Goal: Information Seeking & Learning: Compare options

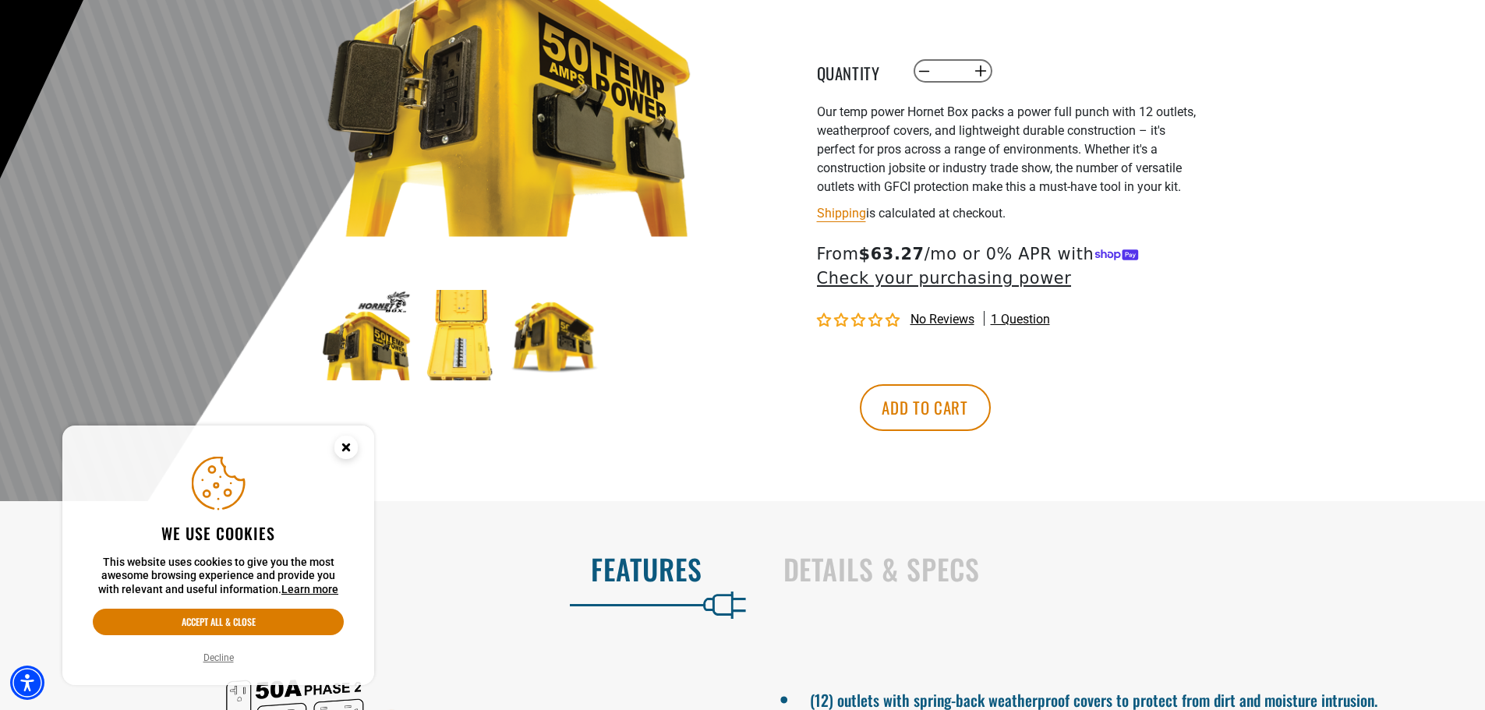
scroll to position [312, 0]
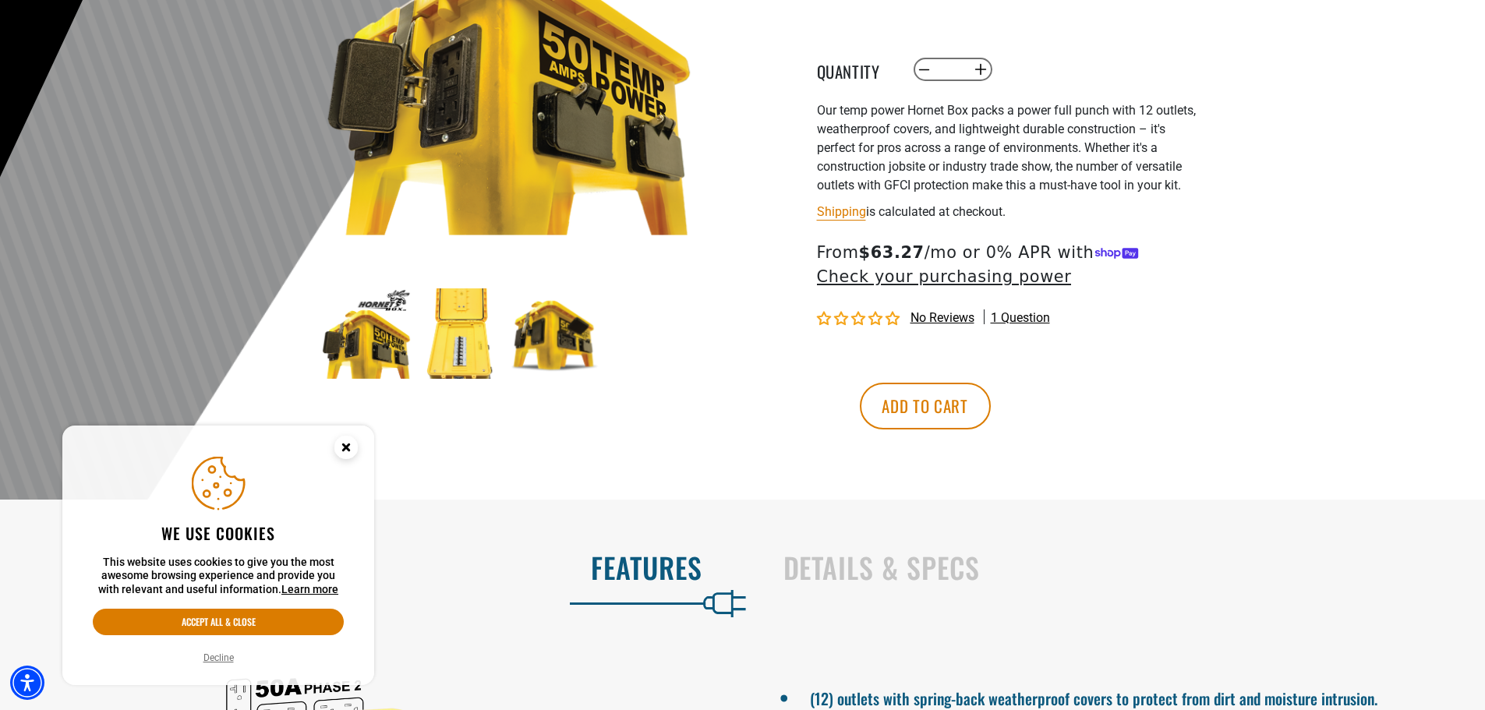
click at [373, 335] on img at bounding box center [366, 333] width 90 height 90
click at [459, 327] on img at bounding box center [460, 333] width 90 height 90
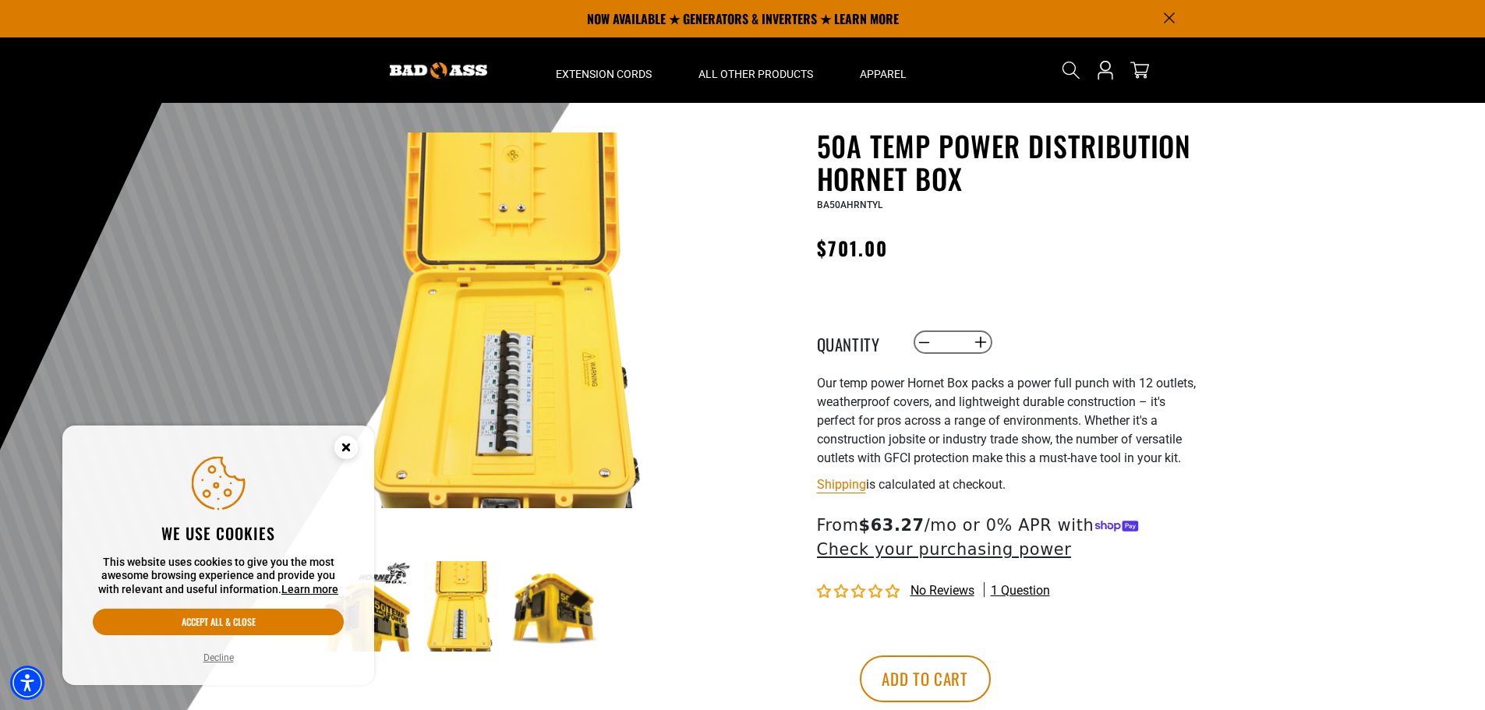
scroll to position [0, 0]
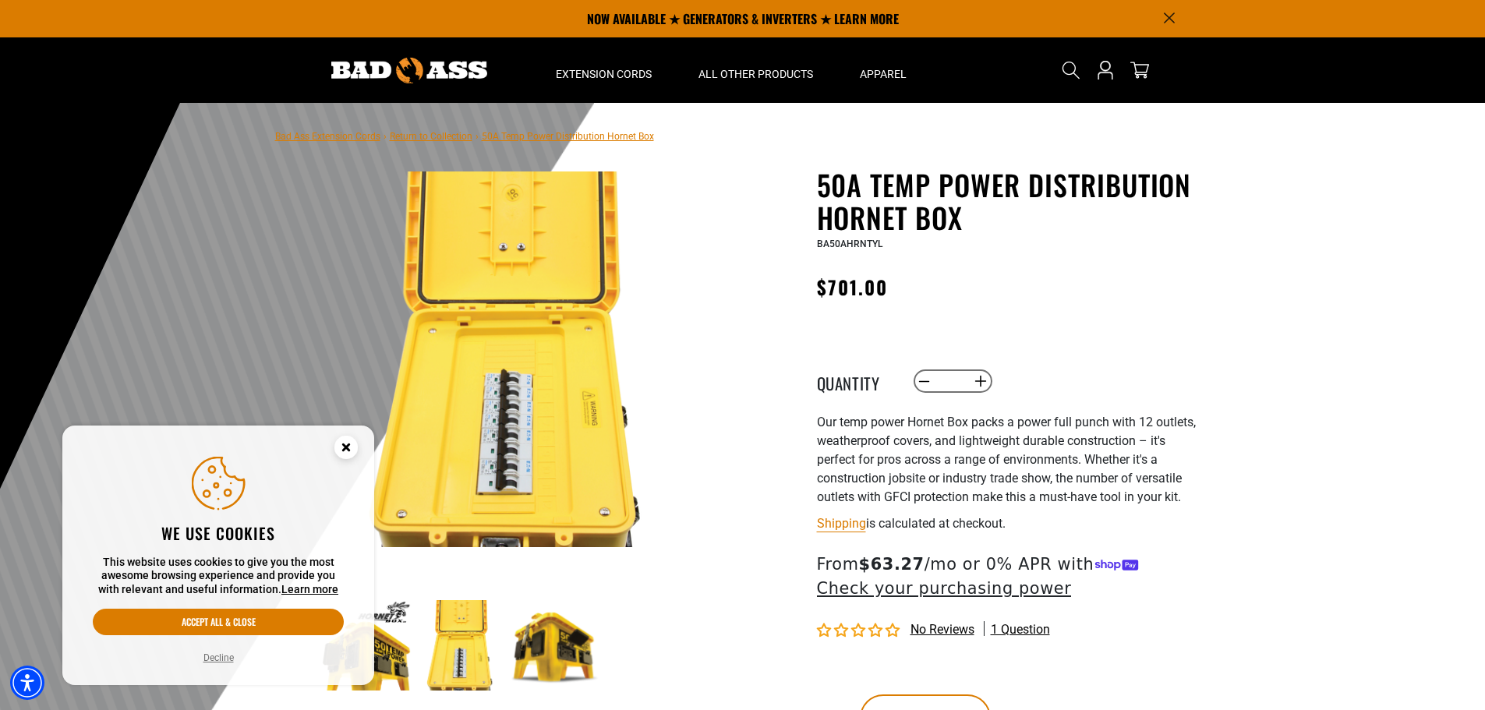
click at [554, 634] on img at bounding box center [555, 645] width 90 height 90
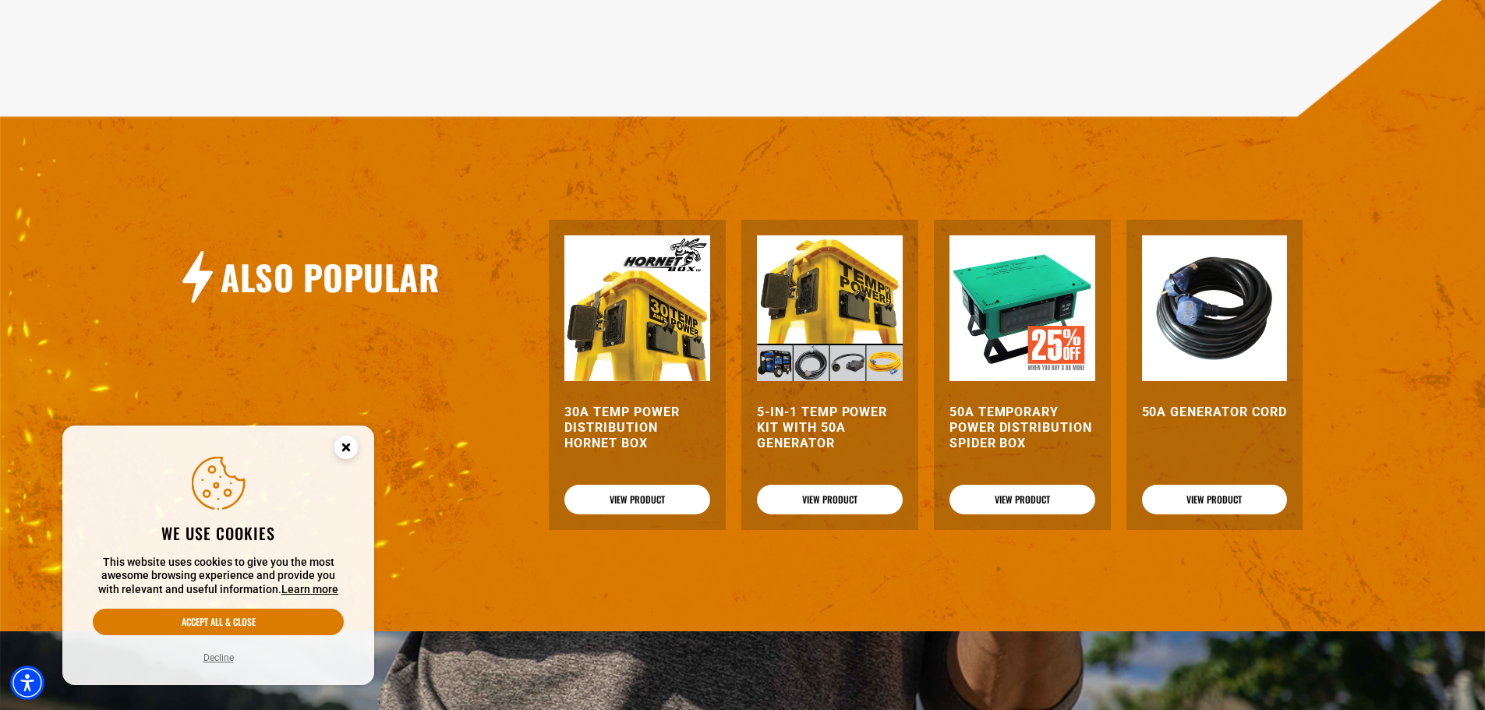
scroll to position [1403, 0]
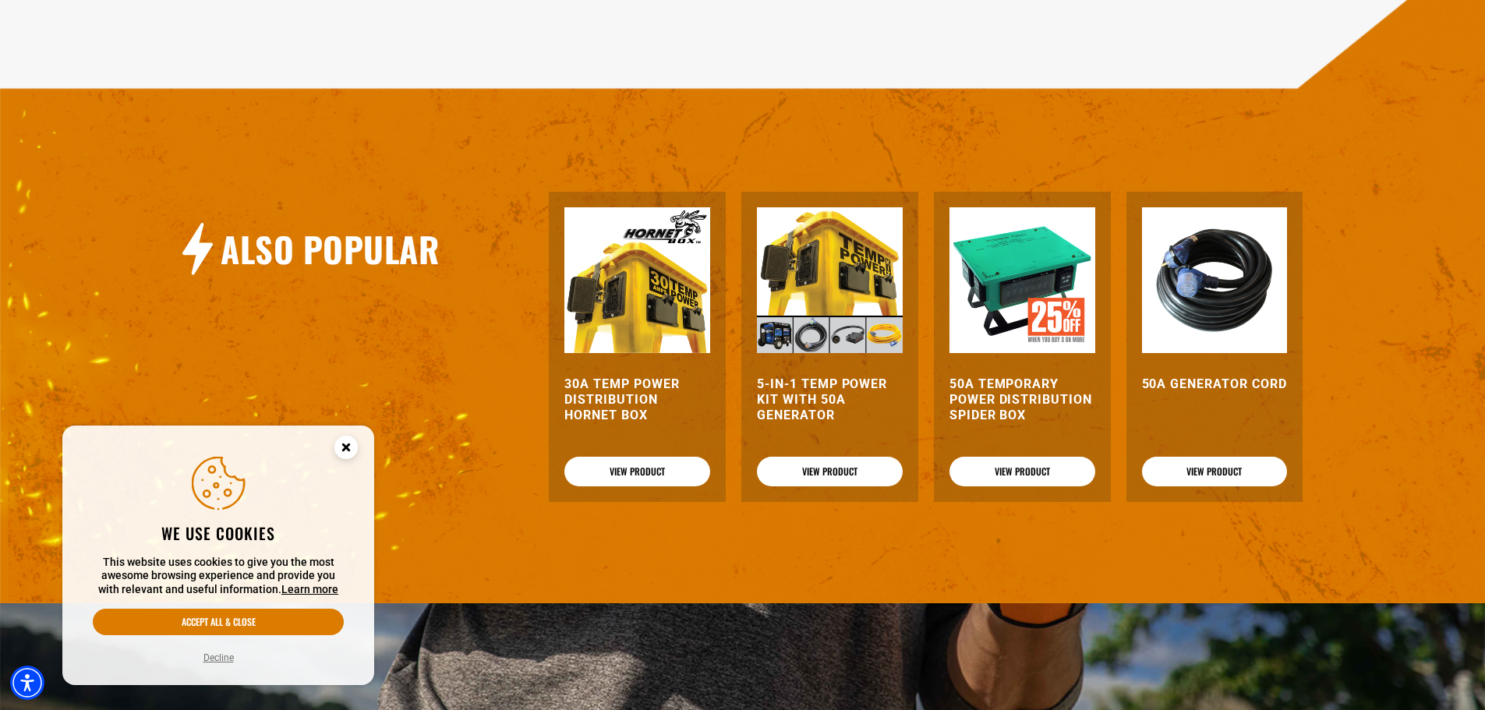
click at [988, 309] on img at bounding box center [1022, 280] width 146 height 146
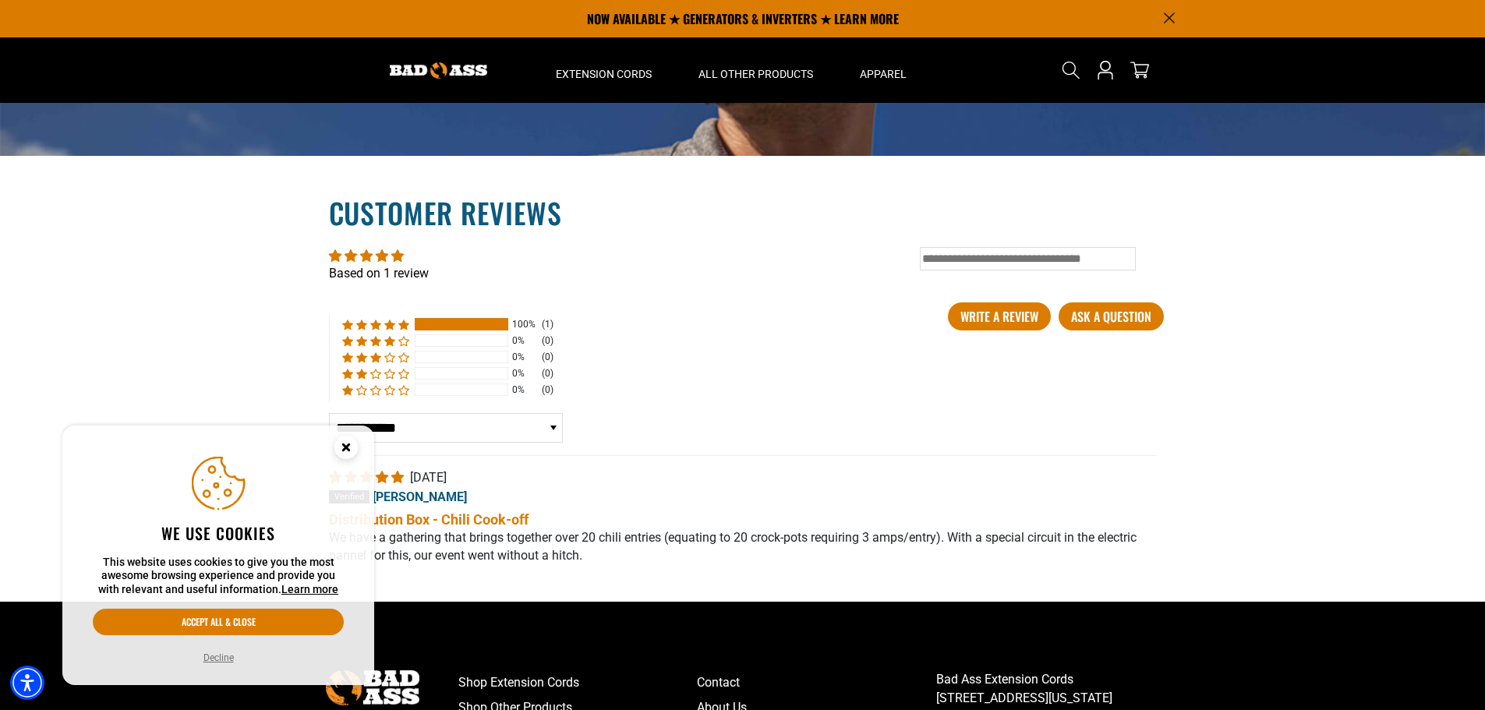
scroll to position [2280, 0]
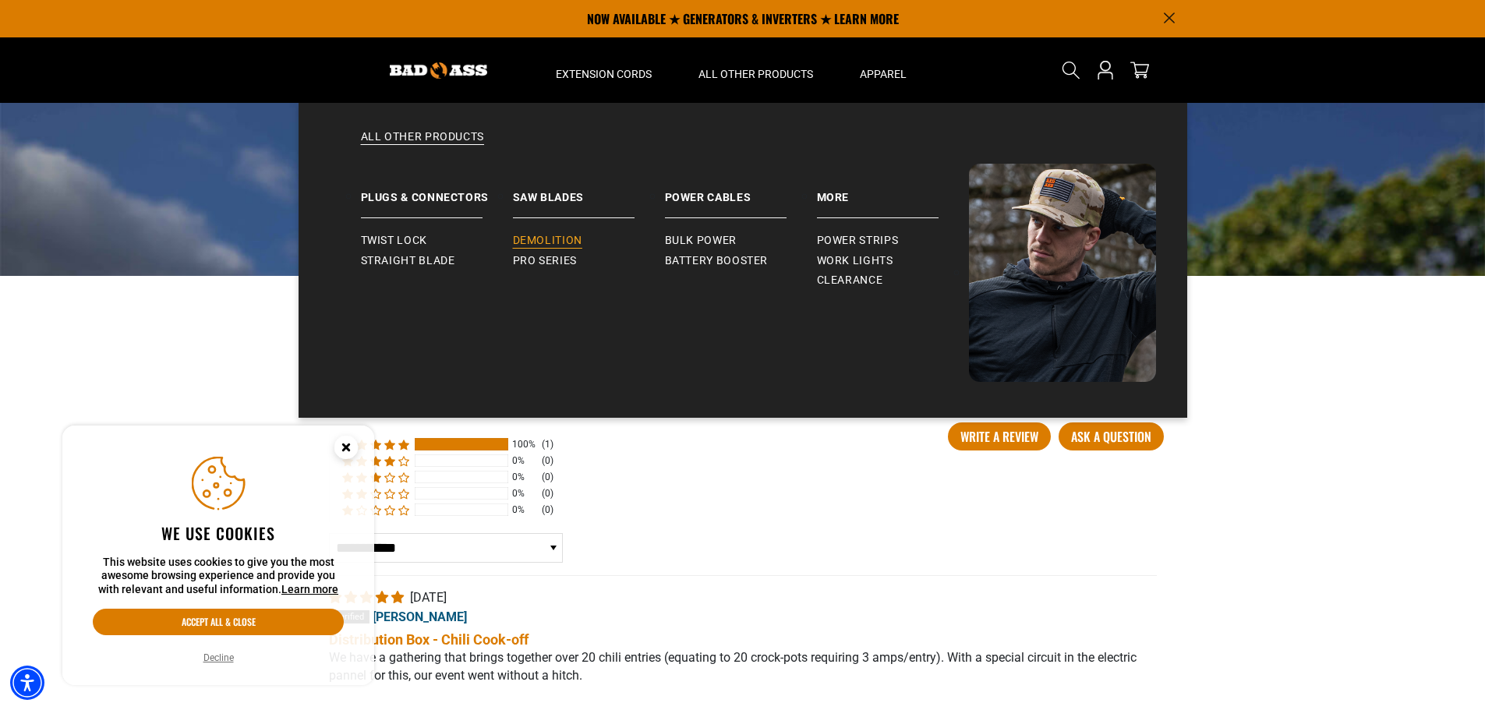
click at [552, 246] on span "Demolition" at bounding box center [547, 241] width 69 height 14
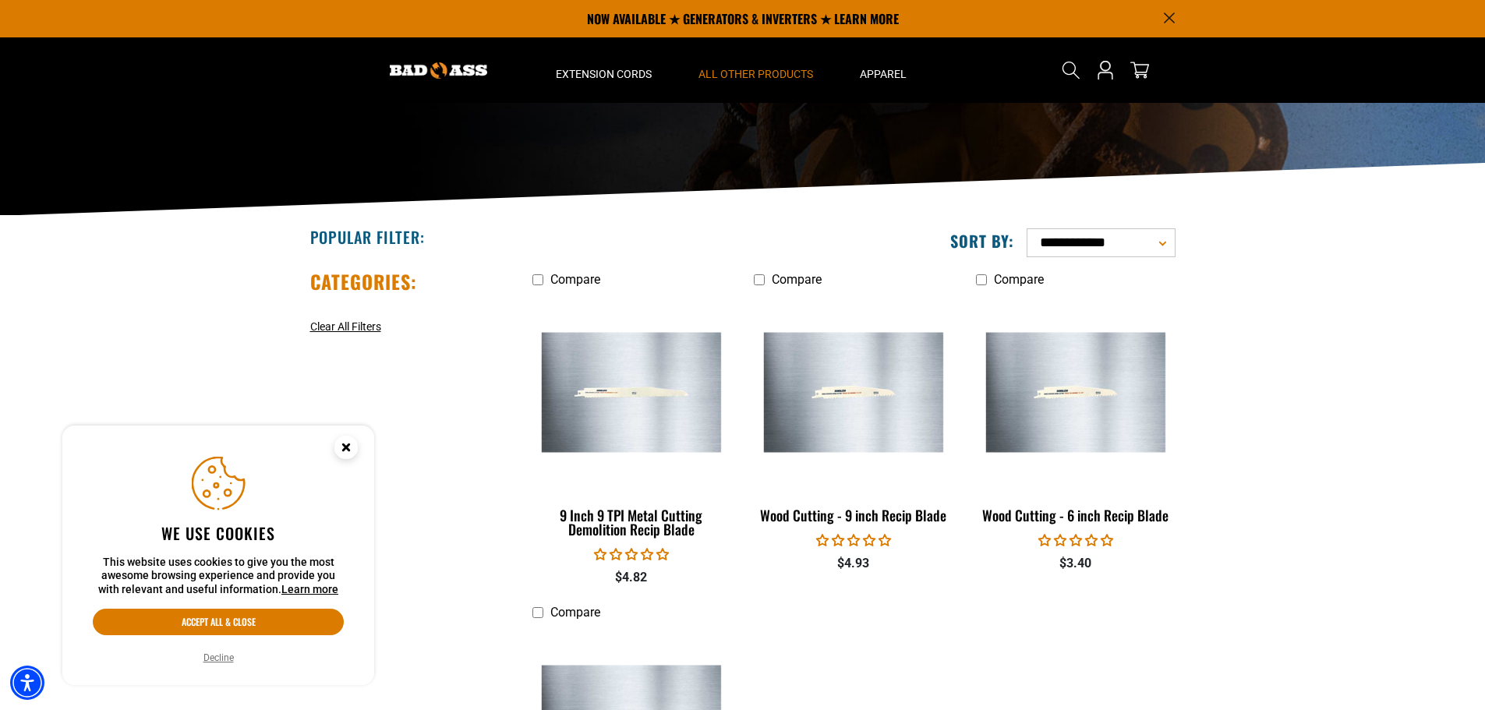
scroll to position [156, 0]
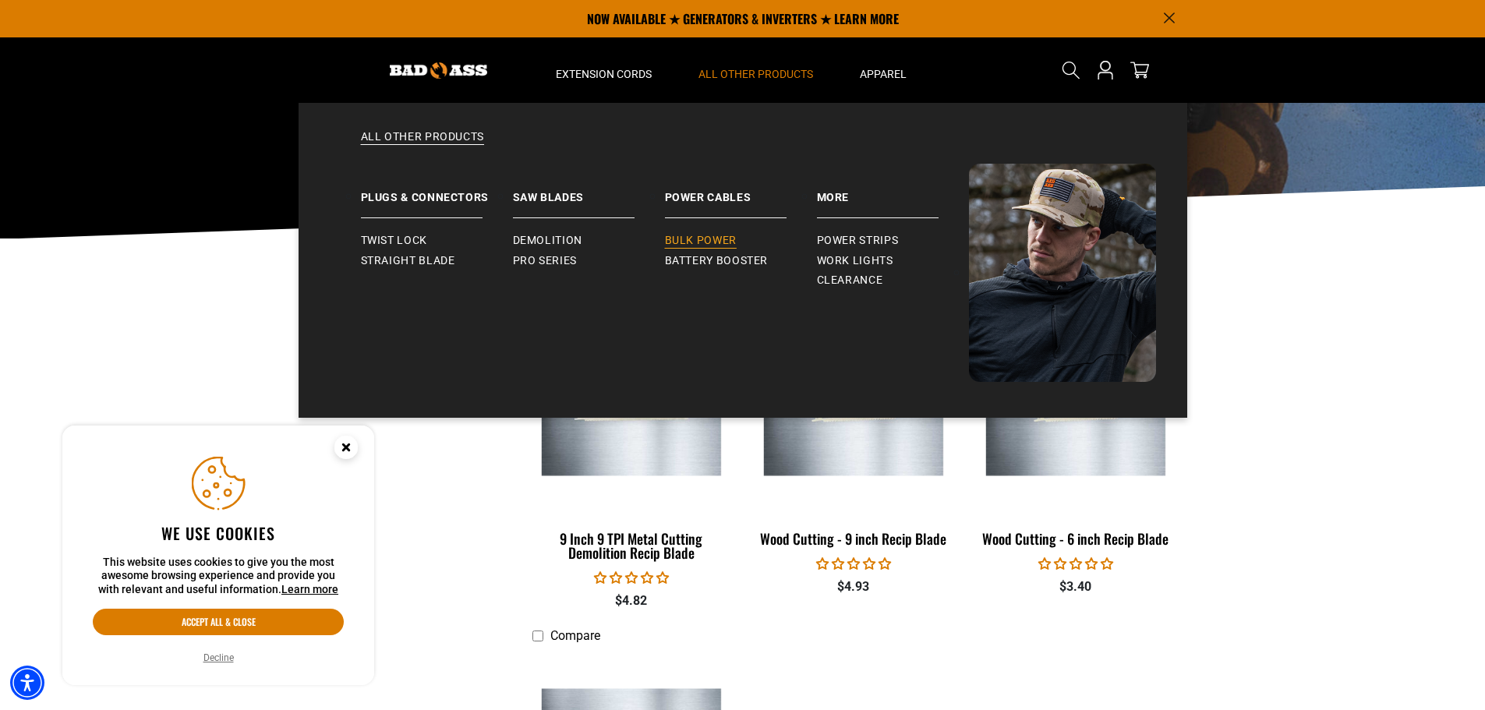
click at [675, 239] on span "Bulk Power" at bounding box center [701, 241] width 72 height 14
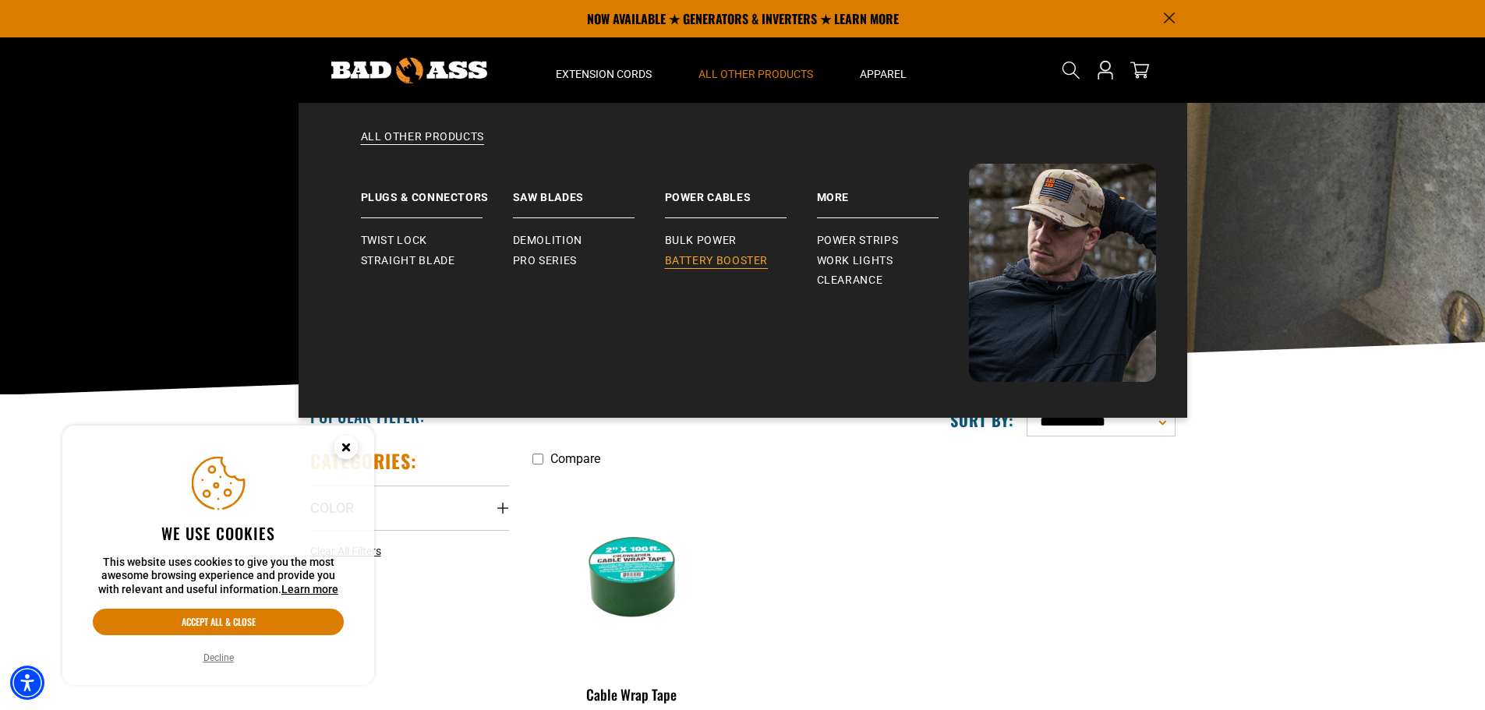
click at [737, 262] on span "Battery Booster" at bounding box center [717, 261] width 104 height 14
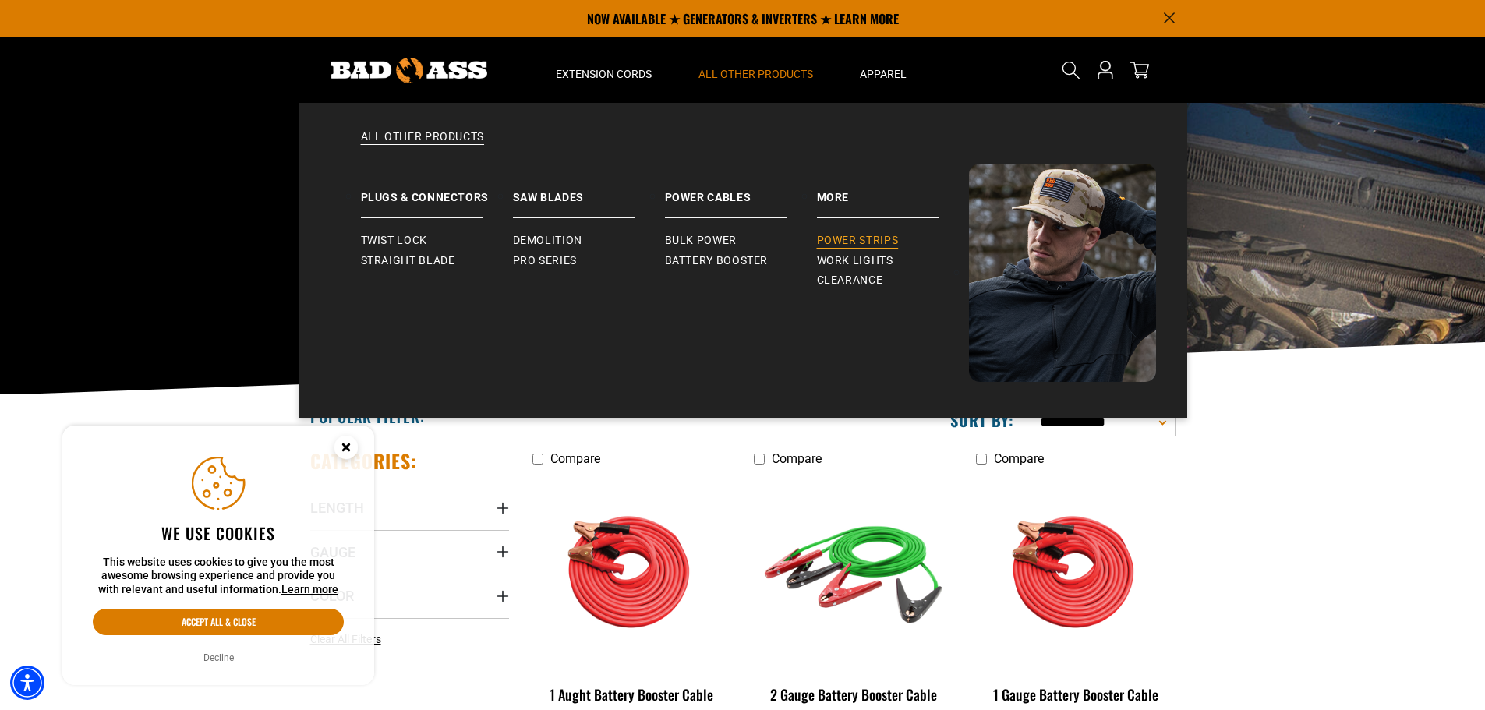
click at [835, 231] on link "Power Strips" at bounding box center [893, 241] width 152 height 20
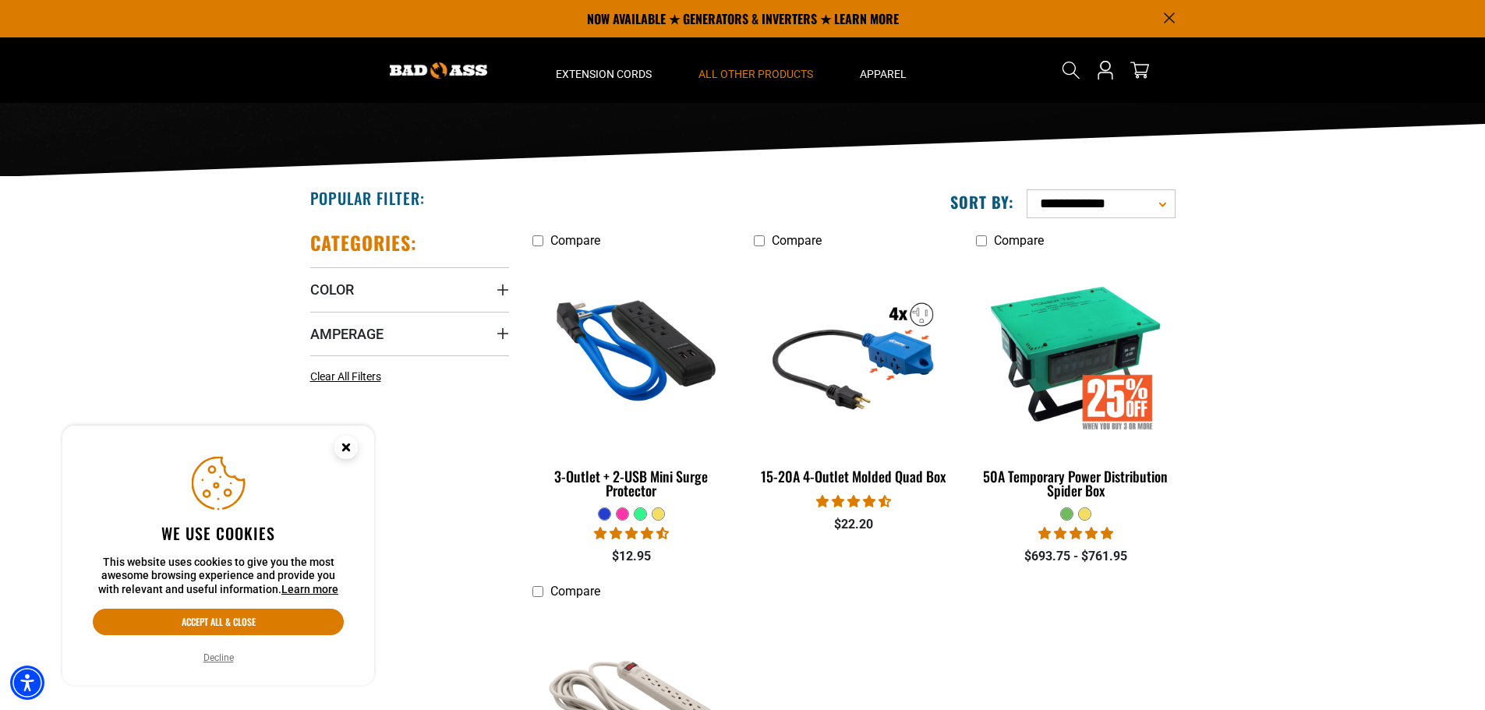
scroll to position [156, 0]
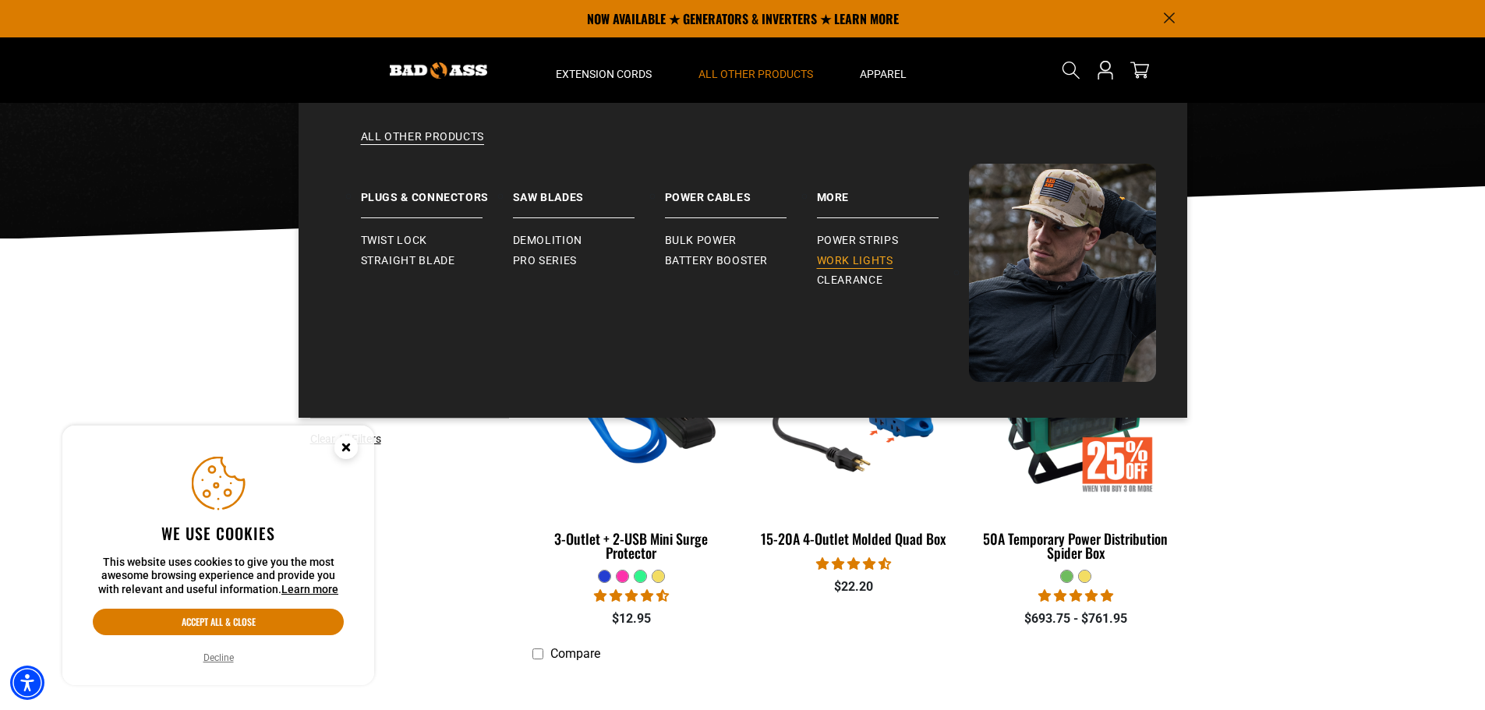
click at [851, 264] on span "Work Lights" at bounding box center [855, 261] width 76 height 14
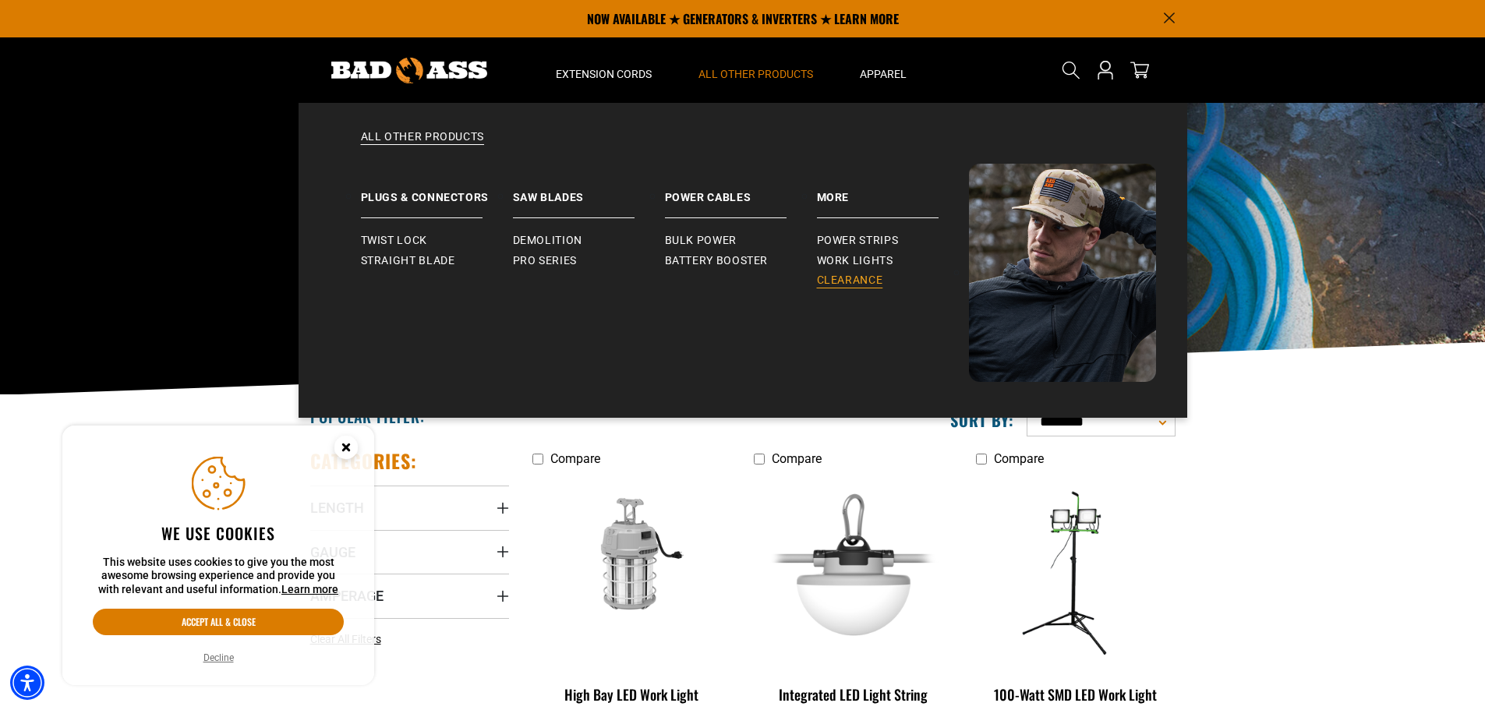
click at [841, 274] on span "Clearance" at bounding box center [850, 281] width 66 height 14
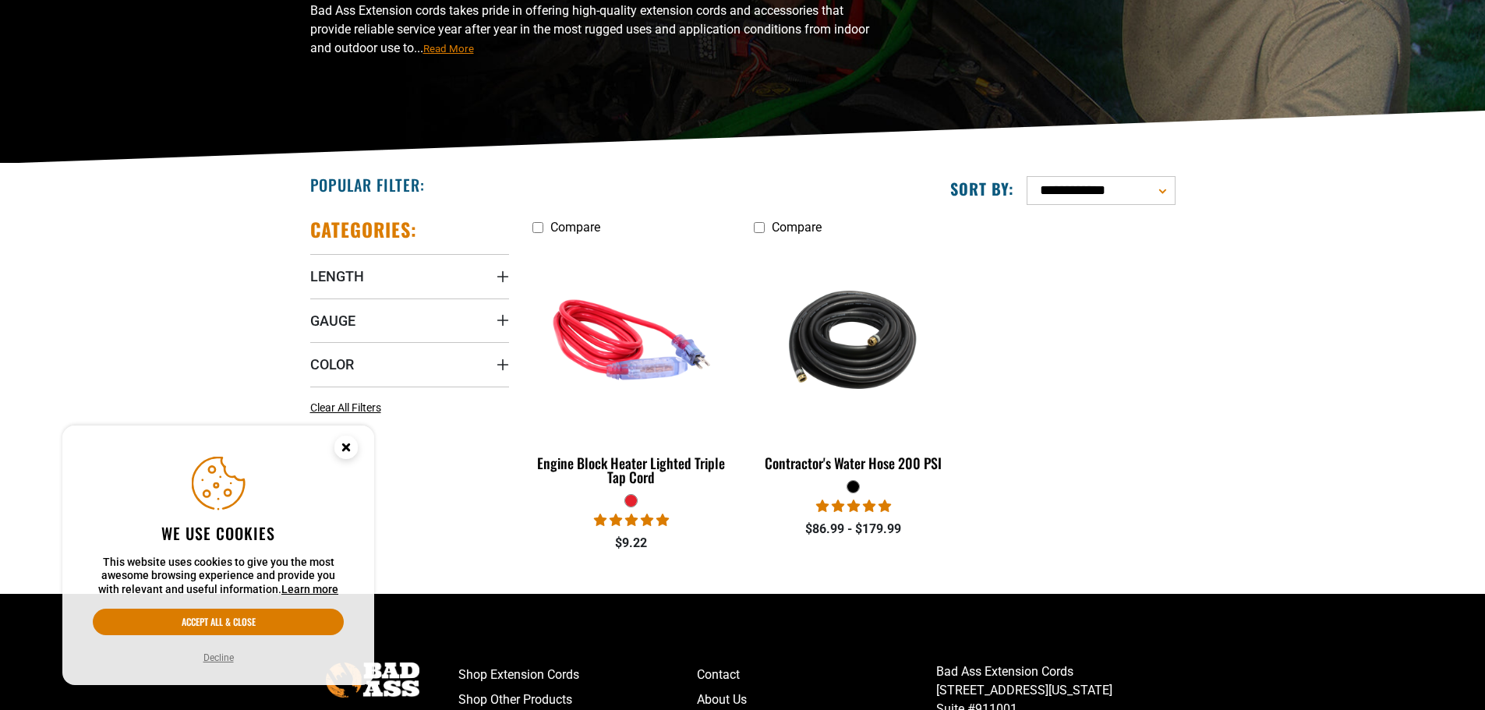
scroll to position [234, 0]
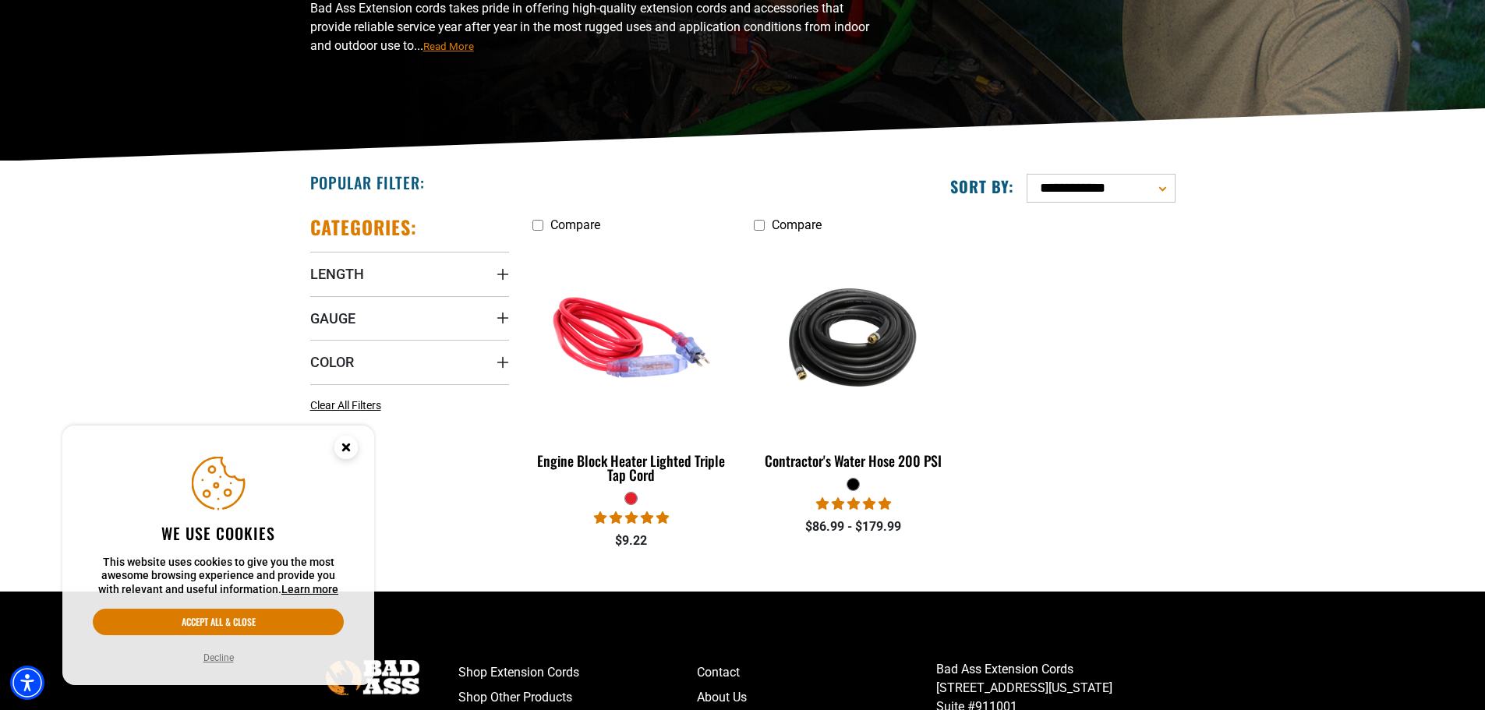
click at [337, 451] on circle "Close this option" at bounding box center [345, 447] width 23 height 23
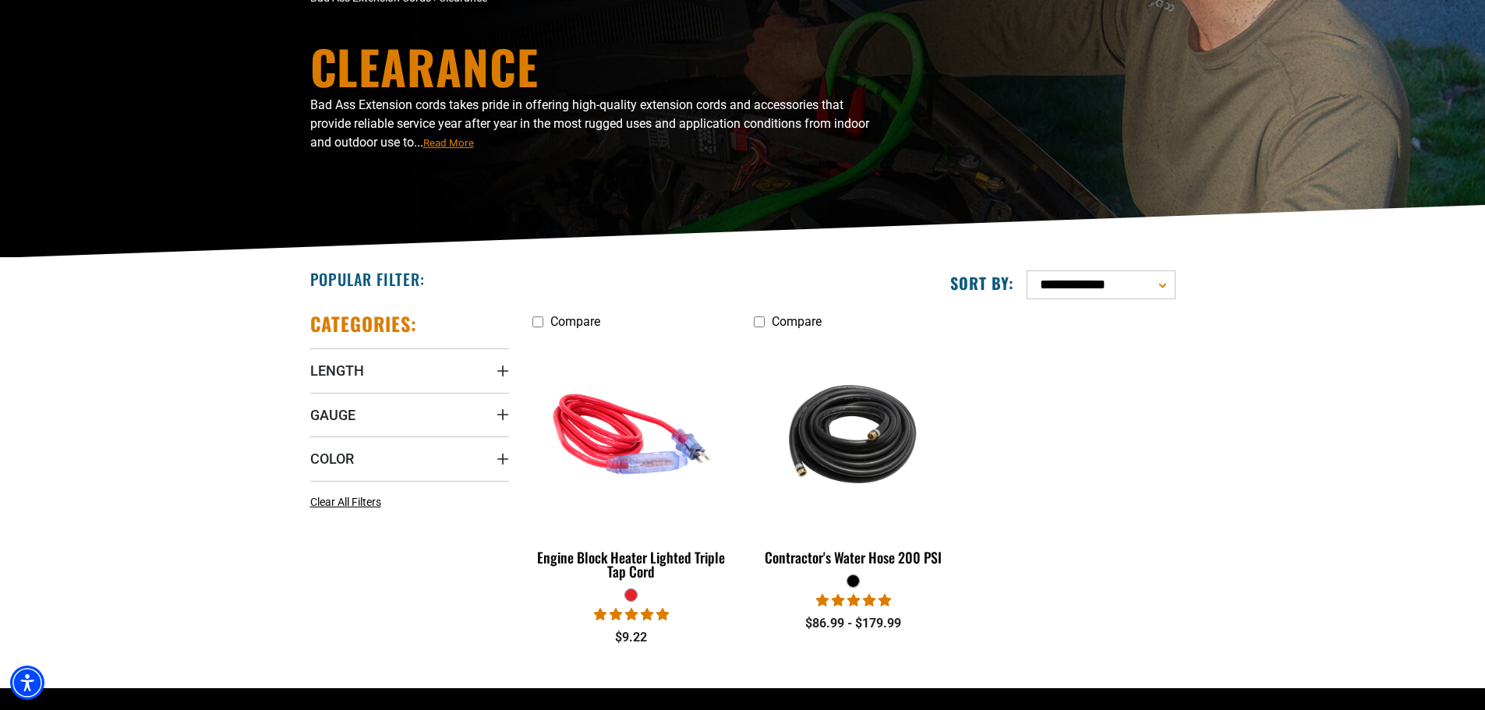
scroll to position [0, 0]
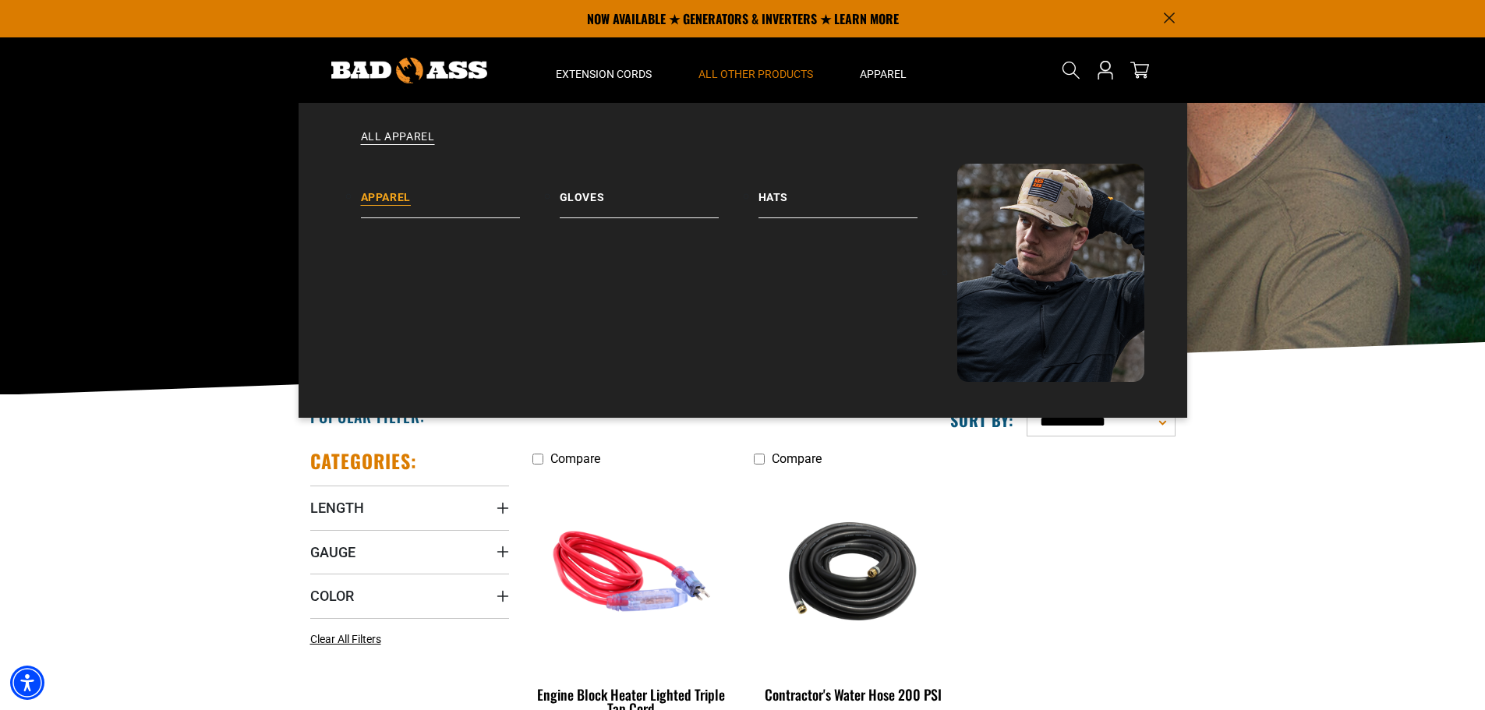
click at [376, 195] on link "Apparel" at bounding box center [460, 191] width 199 height 55
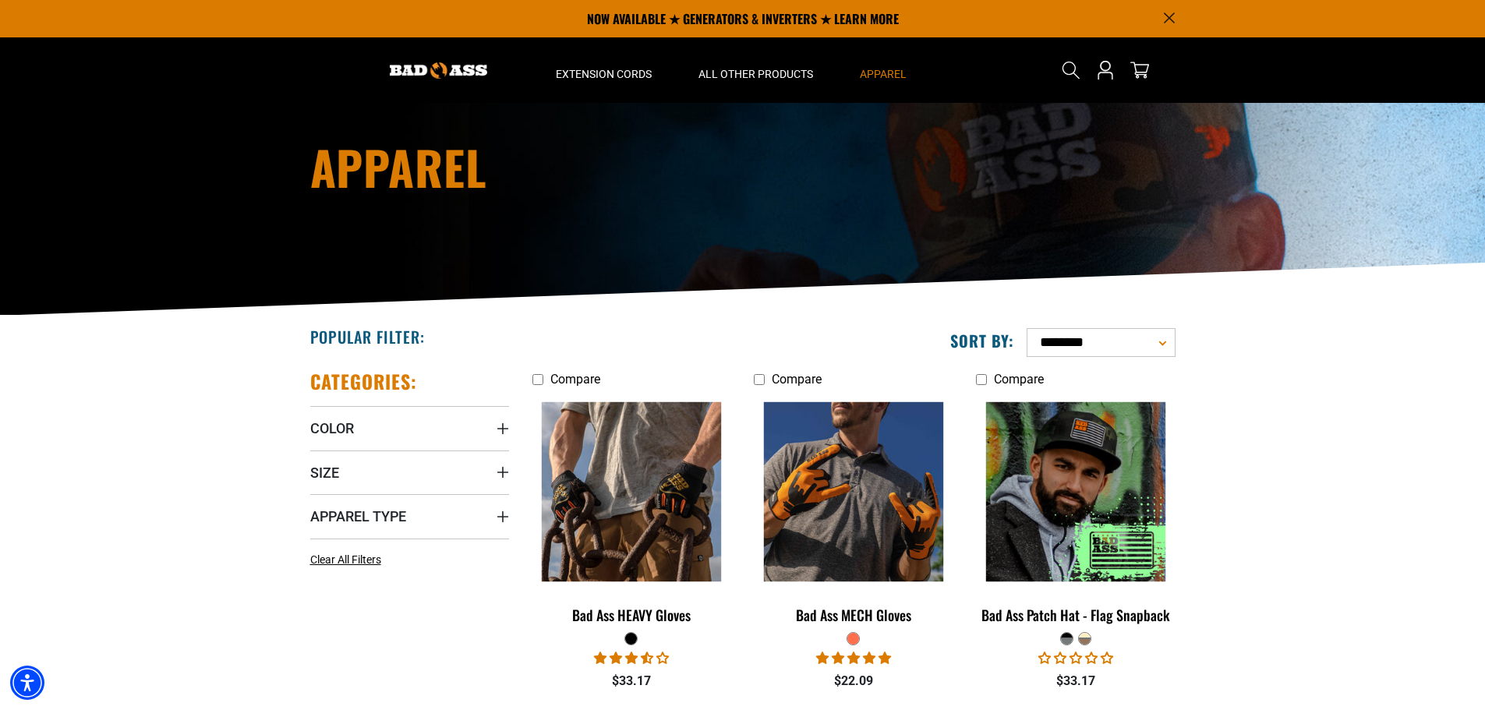
scroll to position [78, 0]
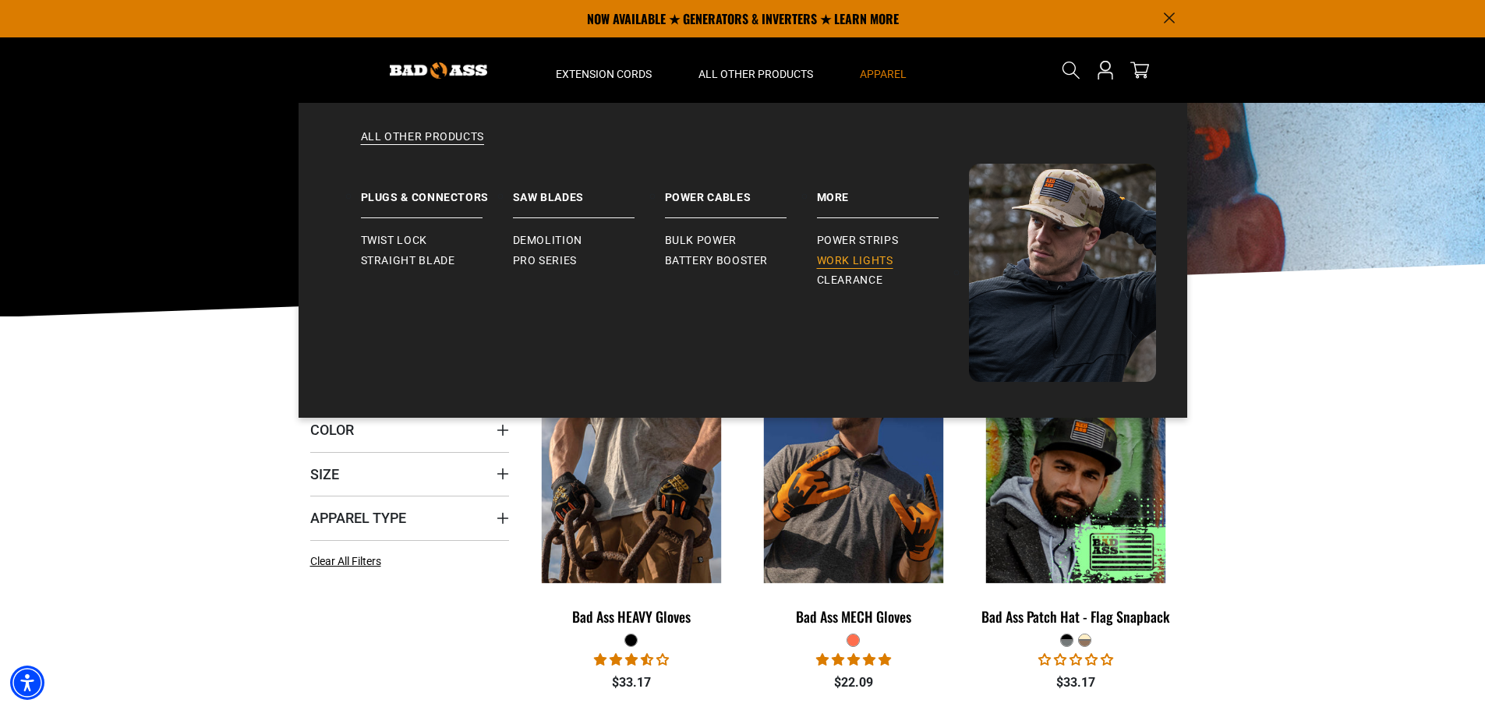
click at [842, 265] on span "Work Lights" at bounding box center [855, 261] width 76 height 14
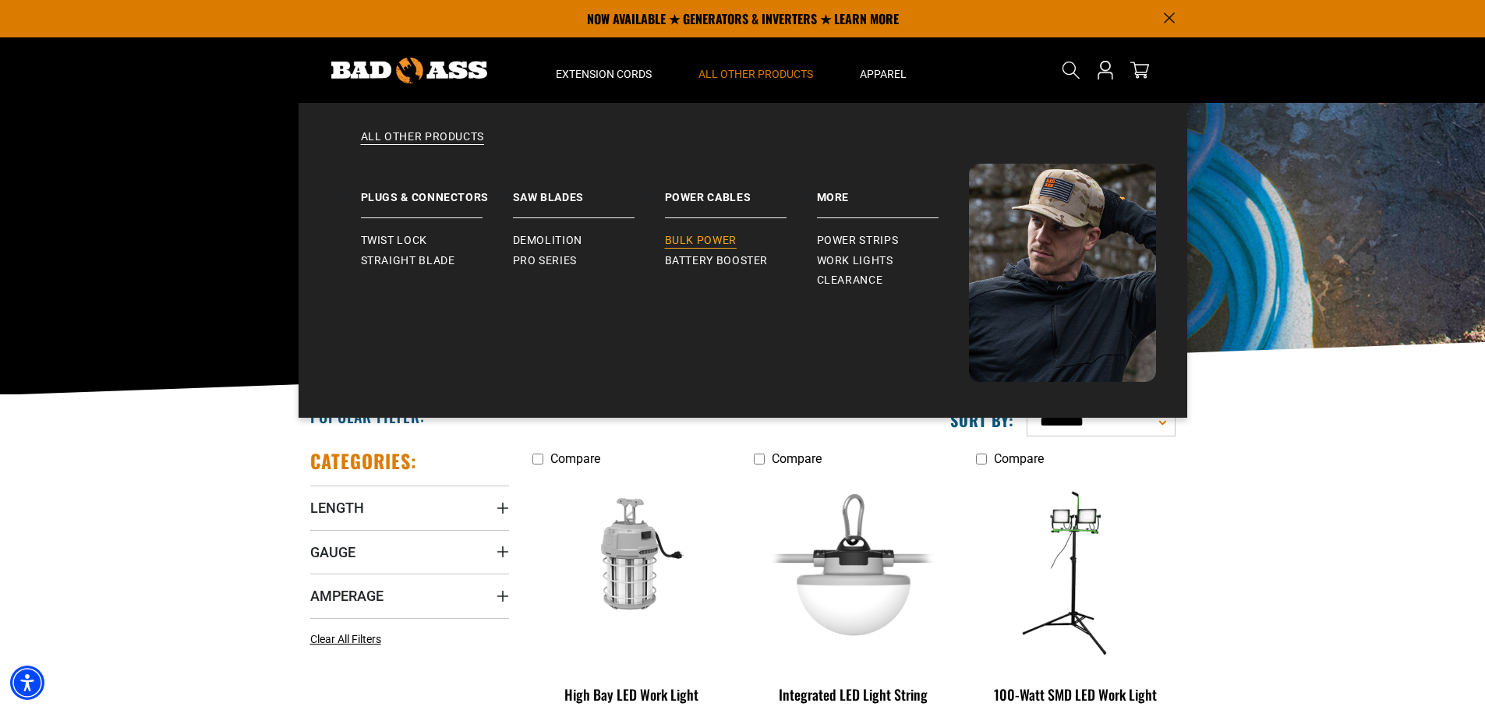
click at [723, 242] on span "Bulk Power" at bounding box center [701, 241] width 72 height 14
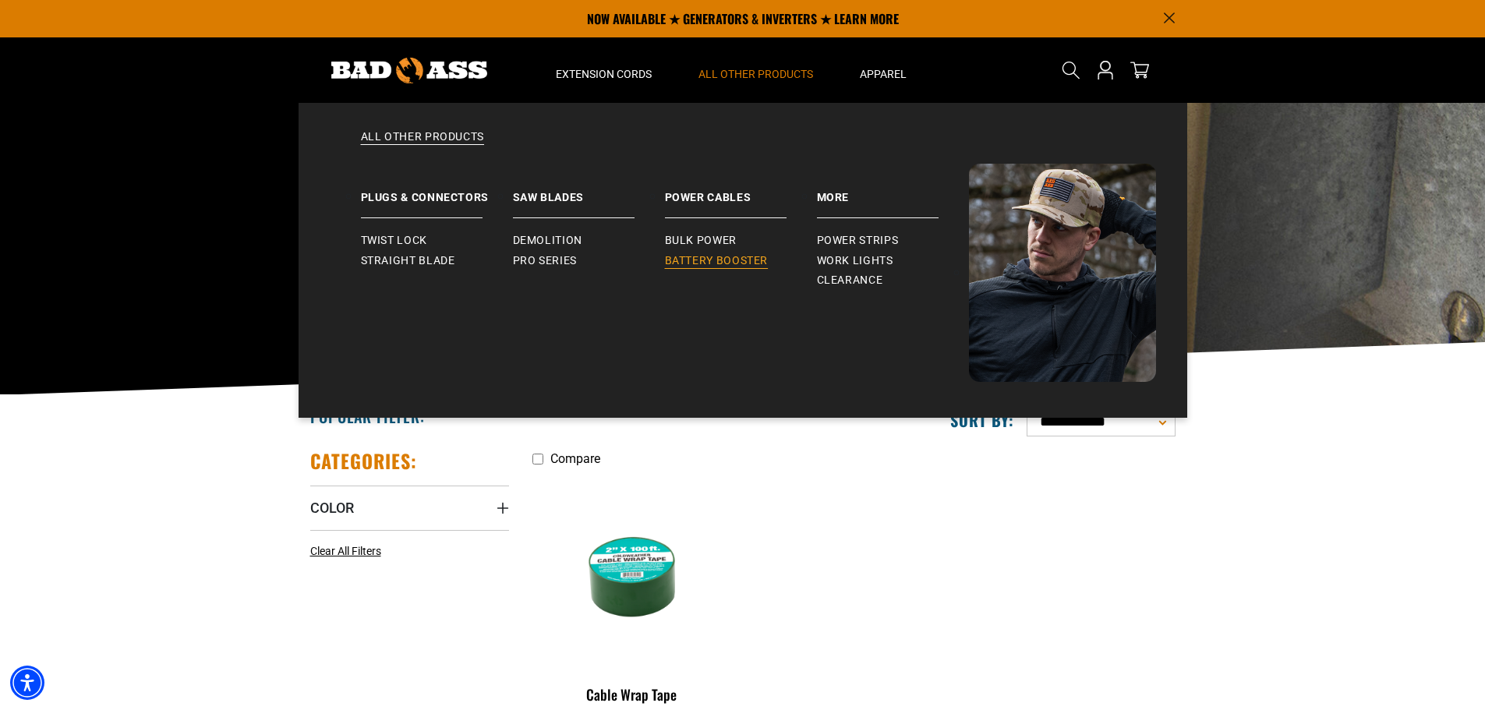
click at [708, 255] on span "Battery Booster" at bounding box center [717, 261] width 104 height 14
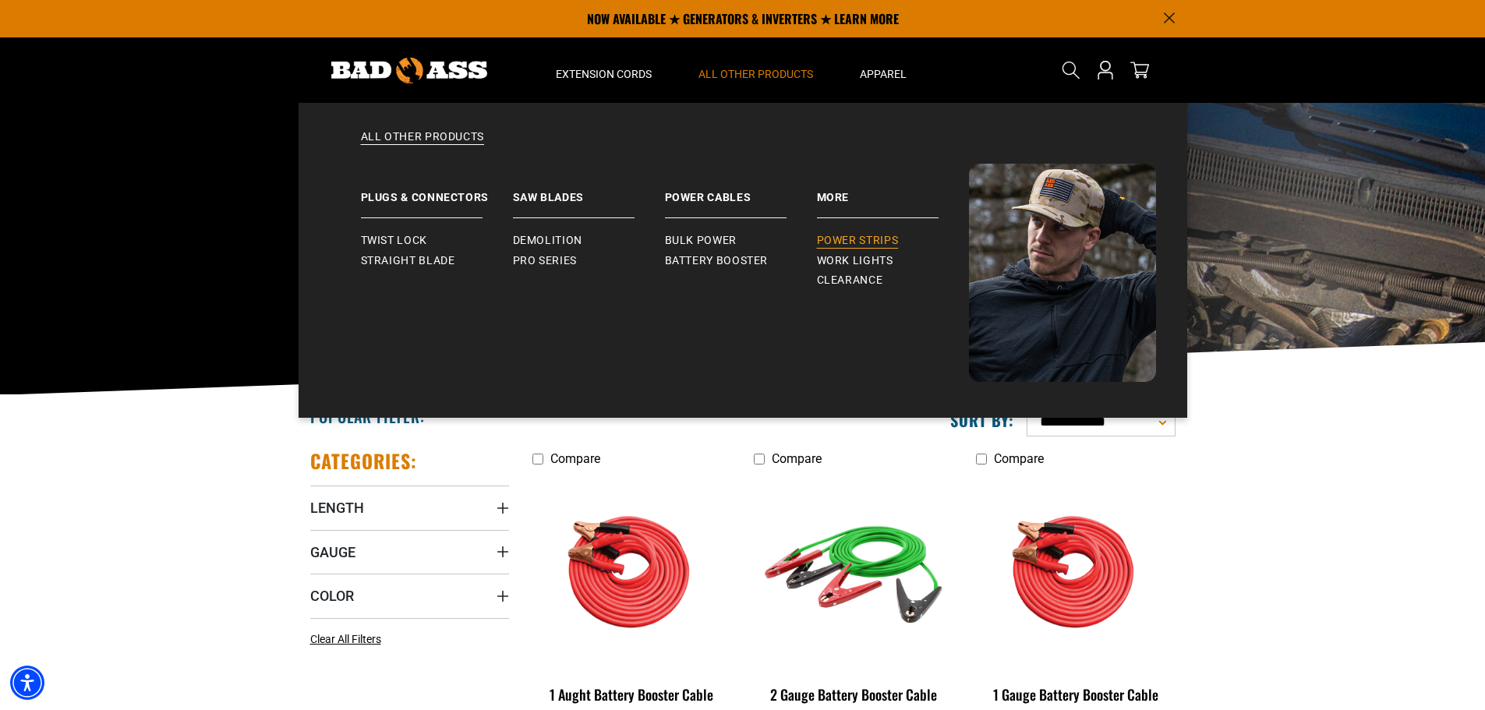
click at [841, 239] on span "Power Strips" at bounding box center [858, 241] width 82 height 14
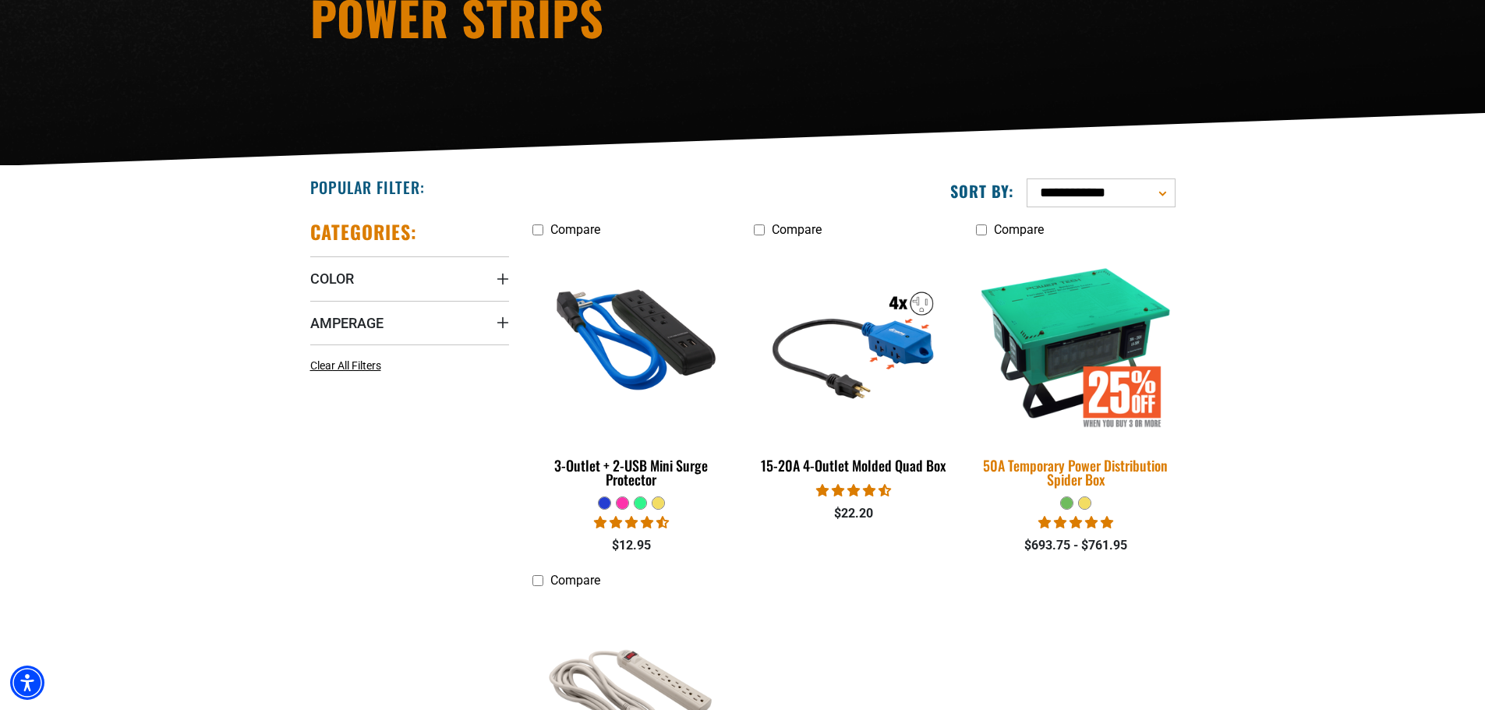
scroll to position [234, 0]
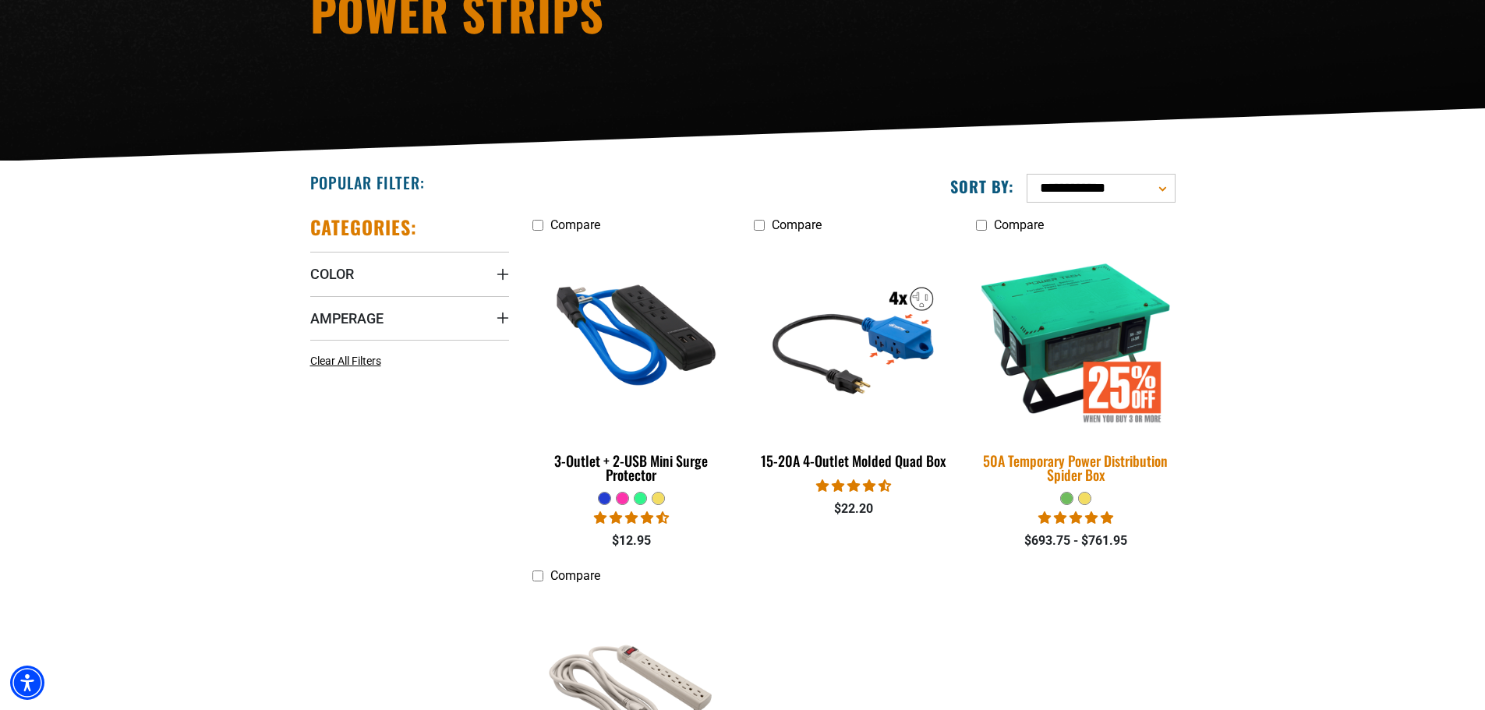
click at [1040, 431] on img at bounding box center [1075, 338] width 218 height 200
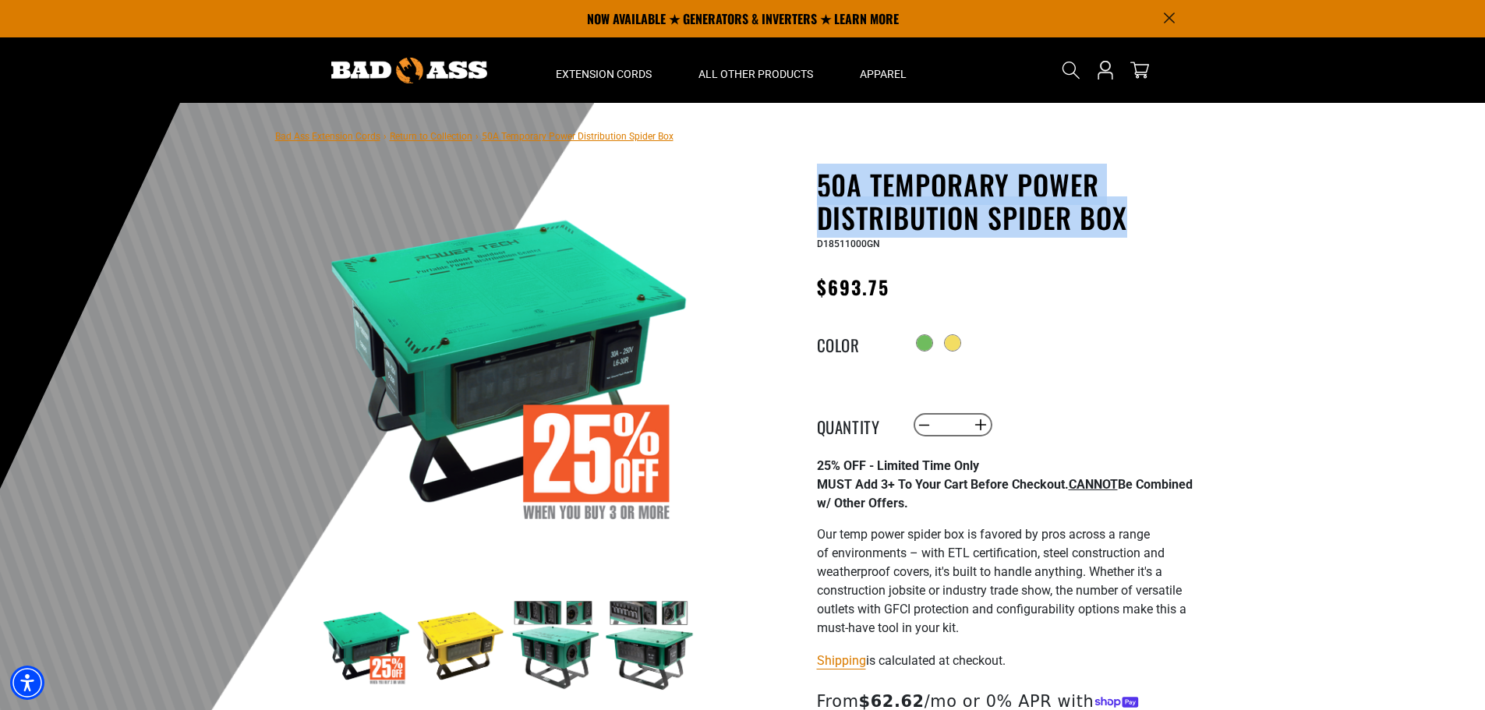
drag, startPoint x: 832, startPoint y: 180, endPoint x: 1137, endPoint y: 221, distance: 307.5
click at [1137, 221] on h1 "50A Temporary Power Distribution Spider Box" at bounding box center [1008, 200] width 382 height 65
copy h1 "50A Temporary Power Distribution Spider Box"
